Goal: Navigation & Orientation: Find specific page/section

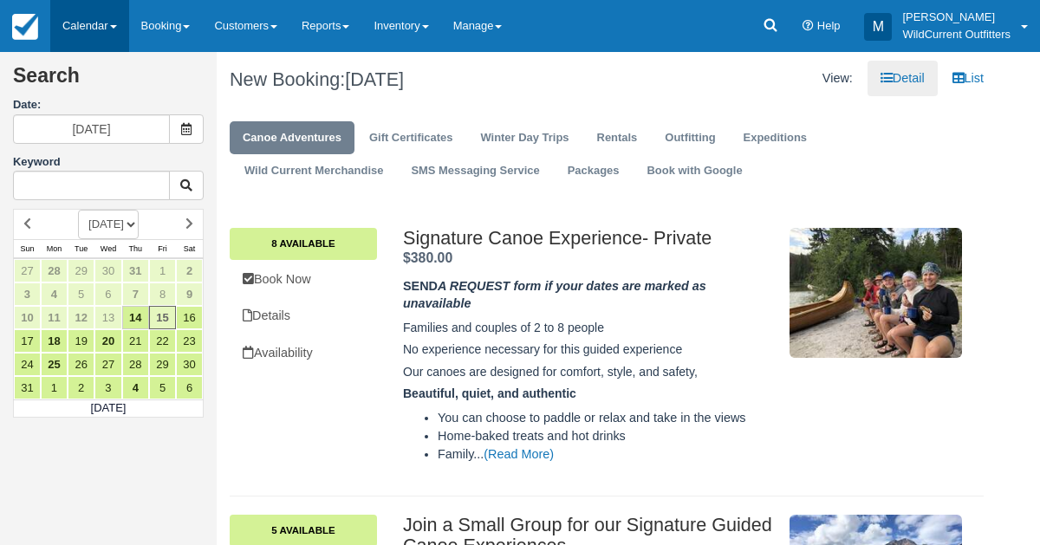
click at [79, 25] on link "Calendar" at bounding box center [89, 26] width 79 height 52
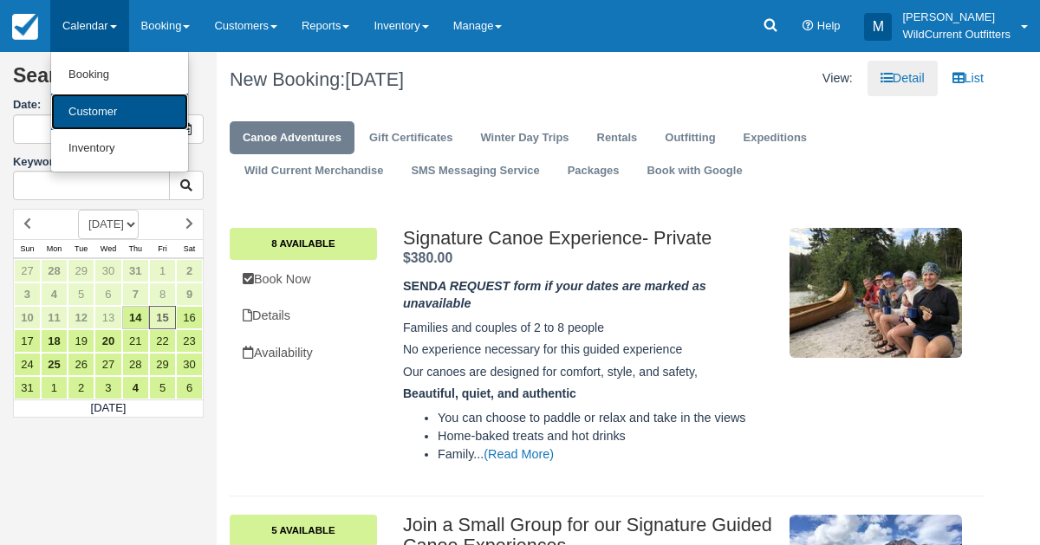
click at [100, 114] on link "Customer" at bounding box center [119, 112] width 137 height 37
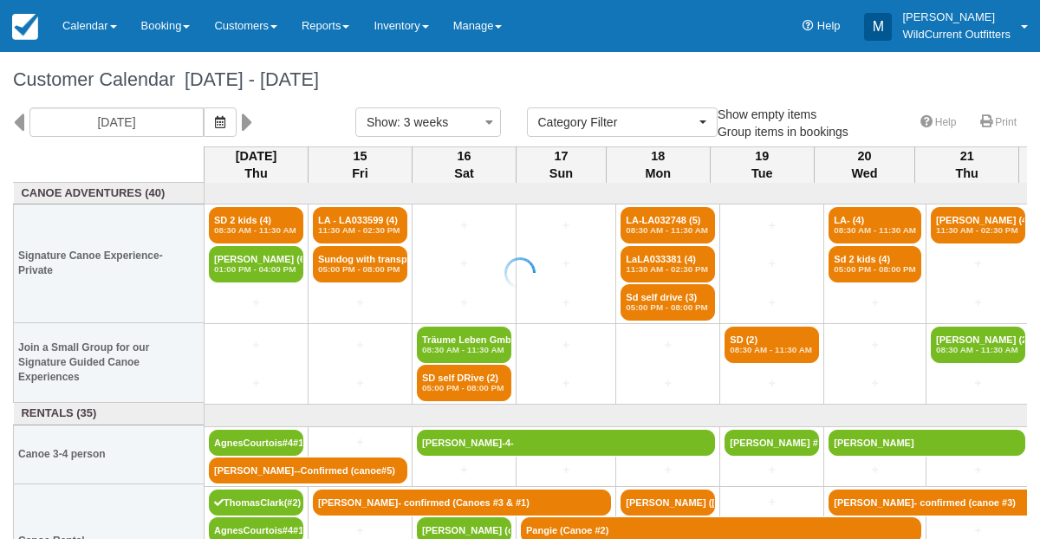
select select
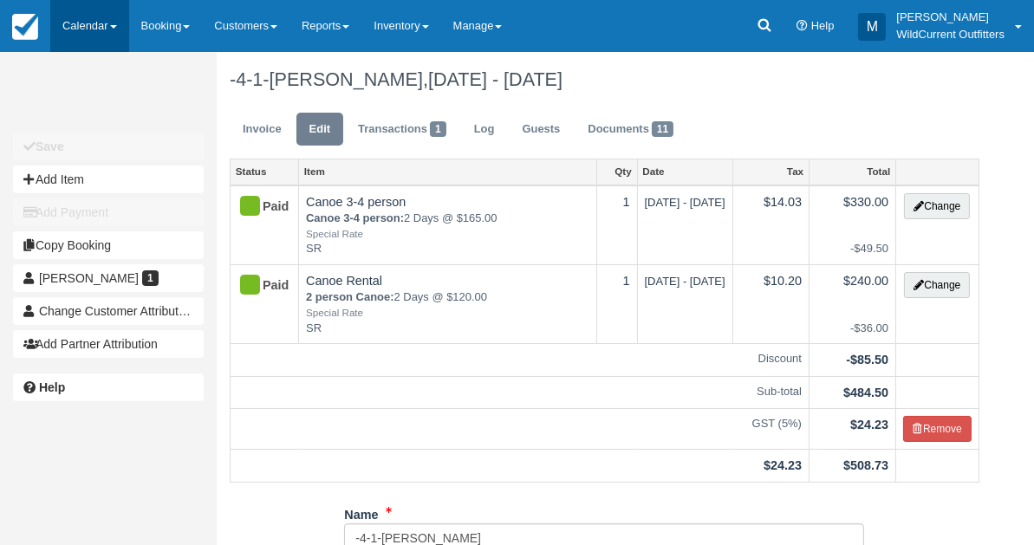
click at [100, 25] on link "Calendar" at bounding box center [89, 26] width 79 height 52
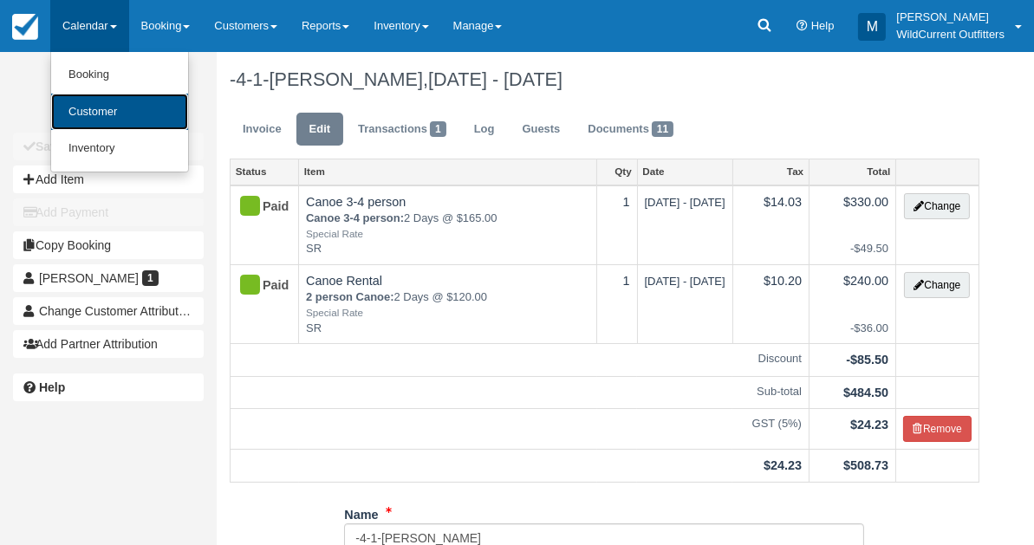
click at [102, 109] on link "Customer" at bounding box center [119, 112] width 137 height 37
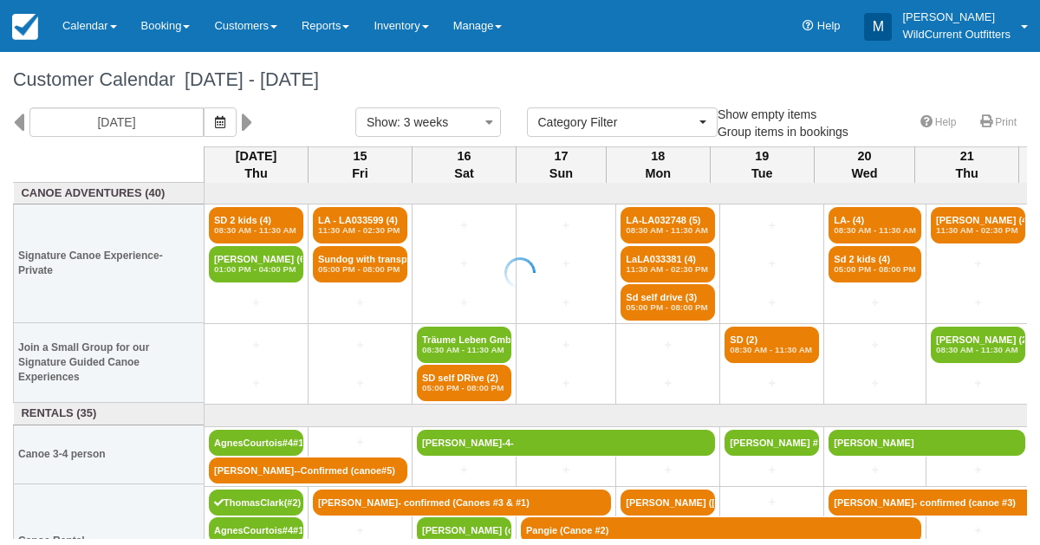
select select
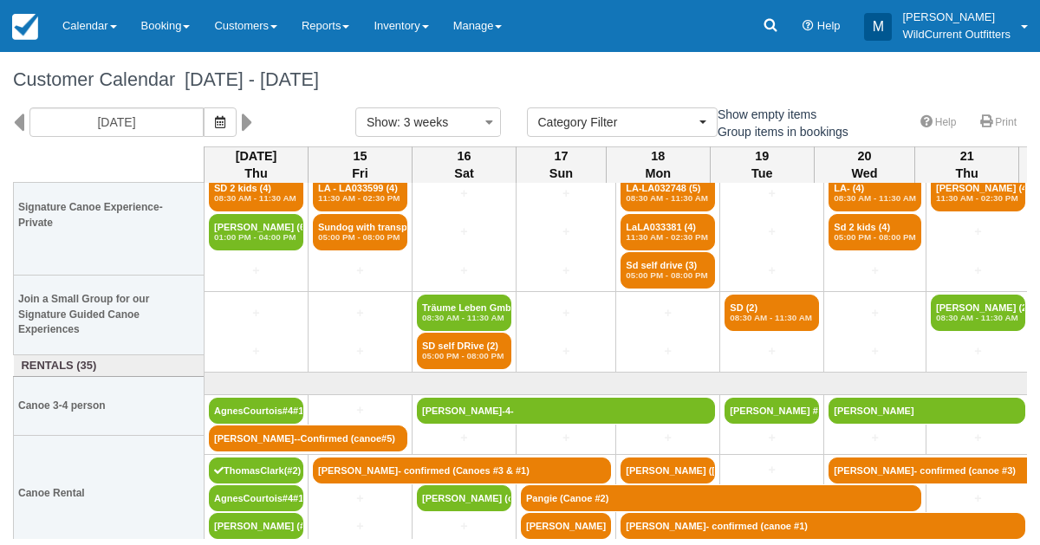
scroll to position [54, 0]
